Goal: Obtain resource: Download file/media

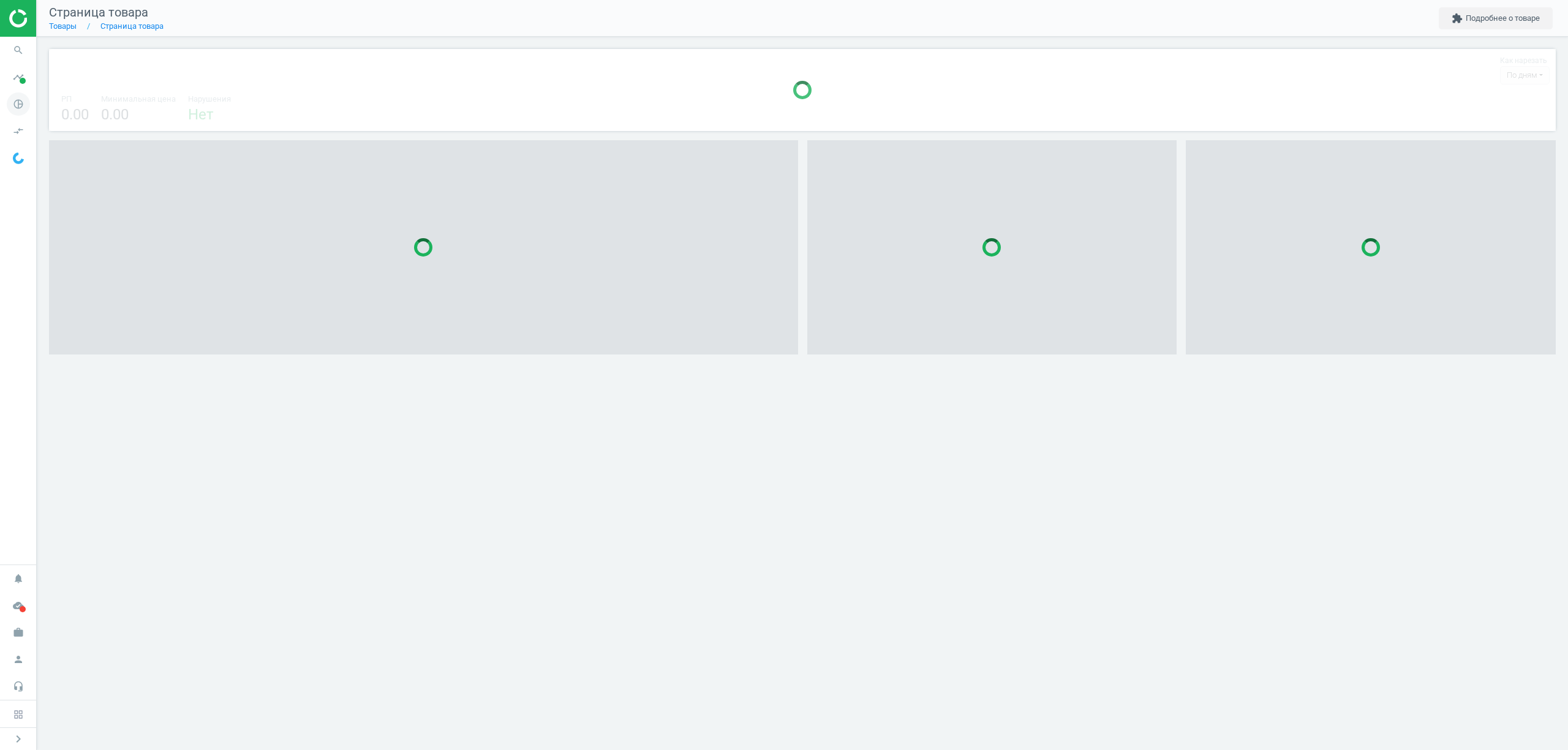
click at [20, 108] on icon "pie_chart_outlined" at bounding box center [18, 104] width 23 height 23
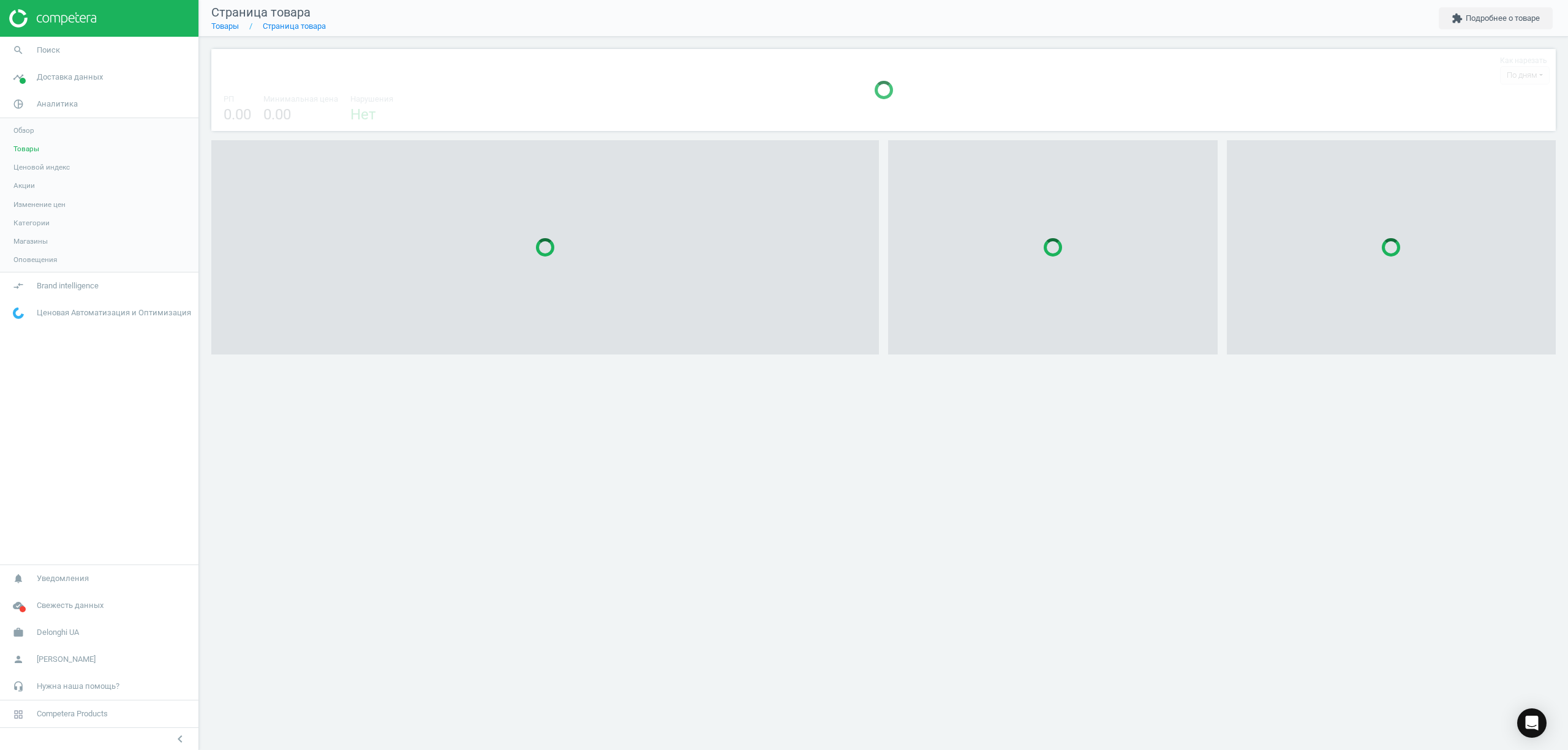
click at [23, 145] on span "Товары" at bounding box center [26, 149] width 26 height 10
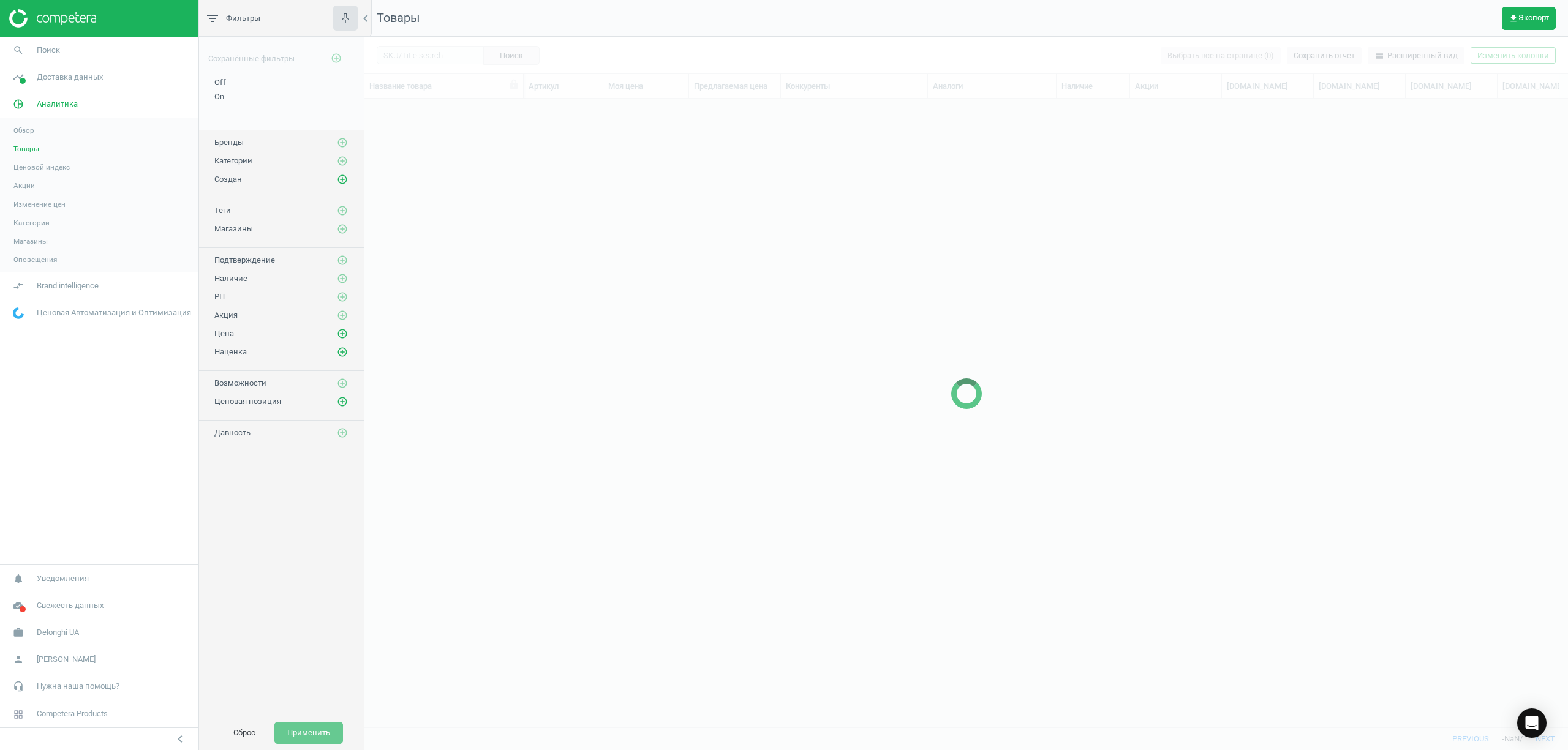
scroll to position [603, 1191]
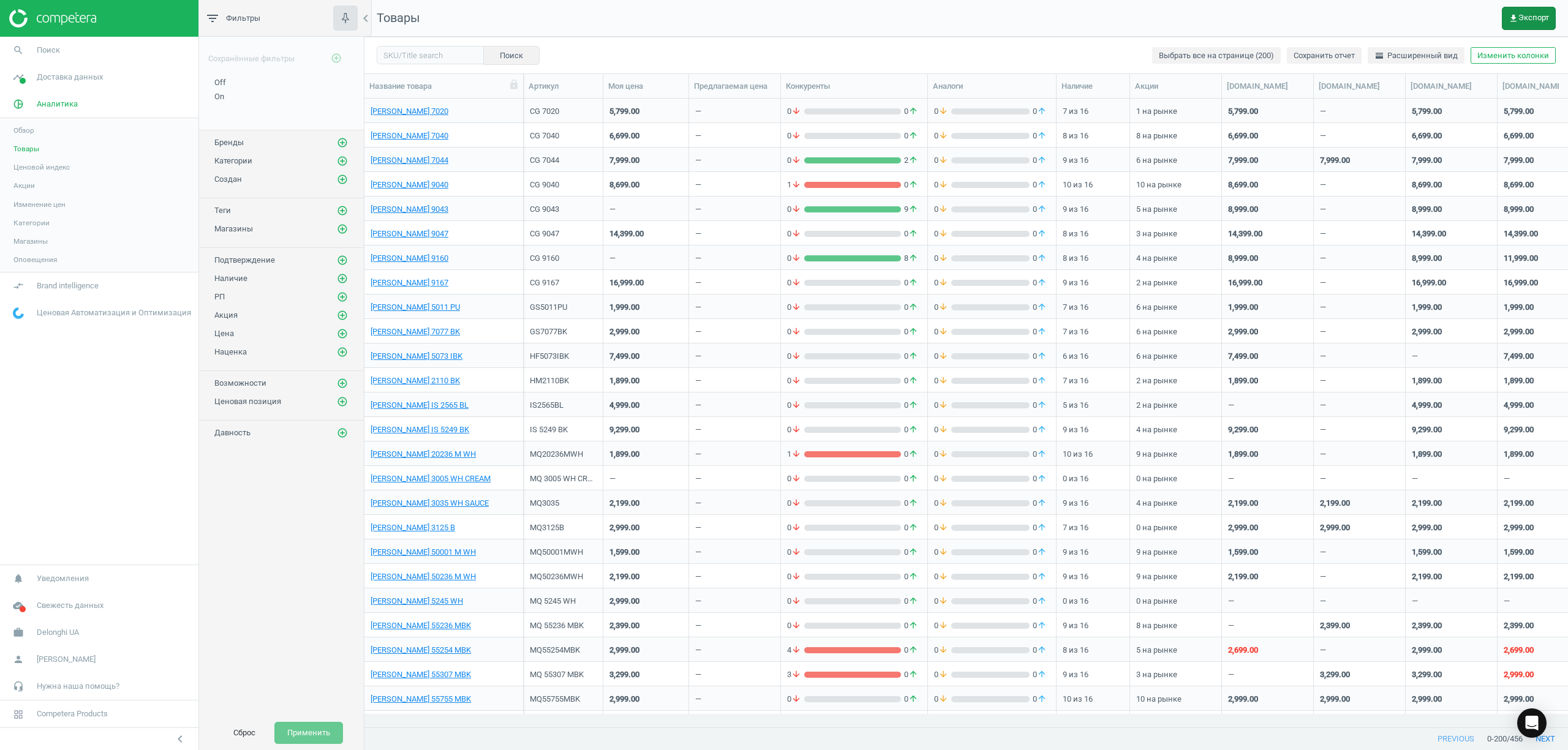
click at [1541, 24] on button "get_app Экспорт" at bounding box center [1528, 18] width 54 height 23
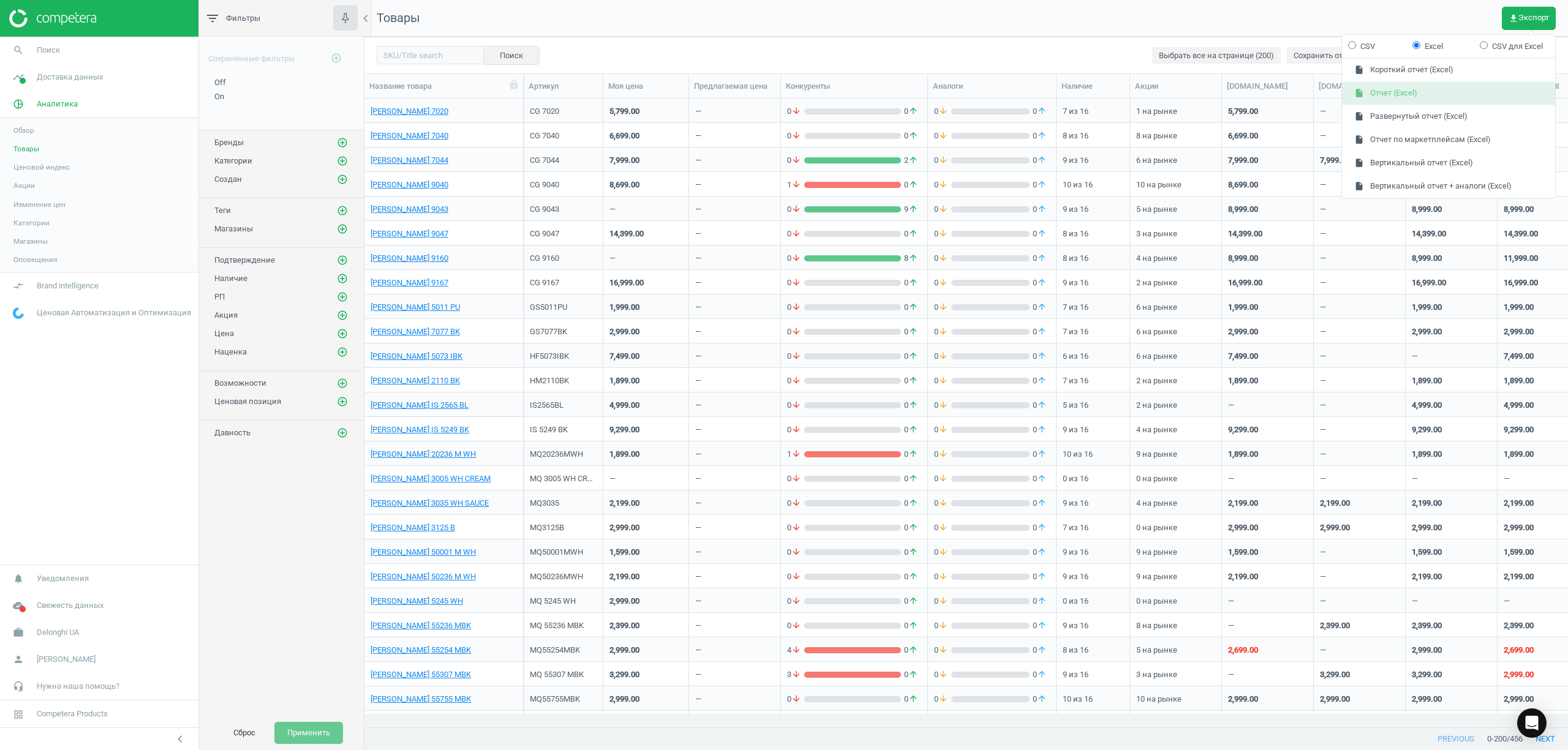
click at [1385, 94] on button "insert_drive_file Отчет (Excel)" at bounding box center [1448, 93] width 213 height 23
